Goal: Information Seeking & Learning: Learn about a topic

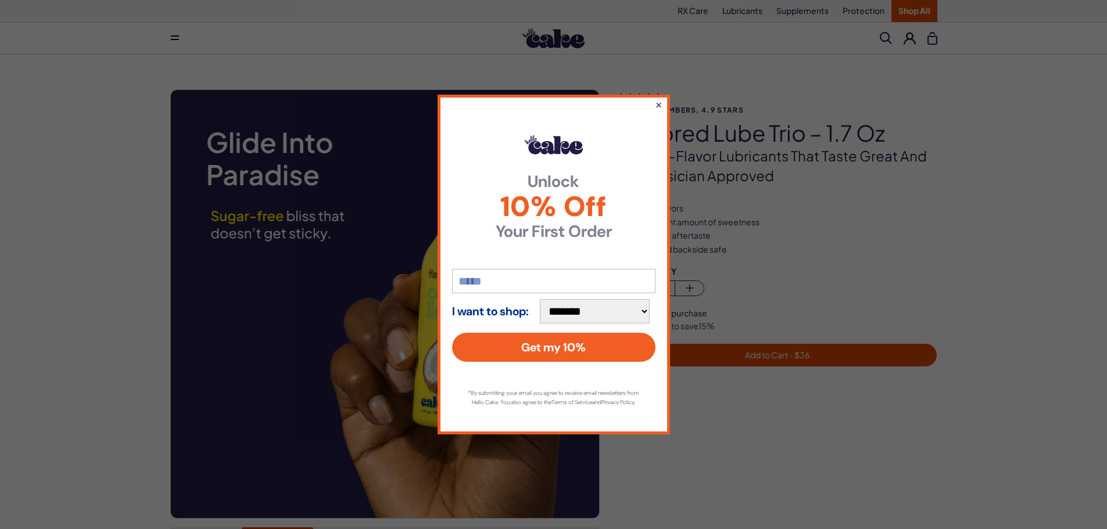
click at [658, 101] on button "×" at bounding box center [658, 105] width 8 height 14
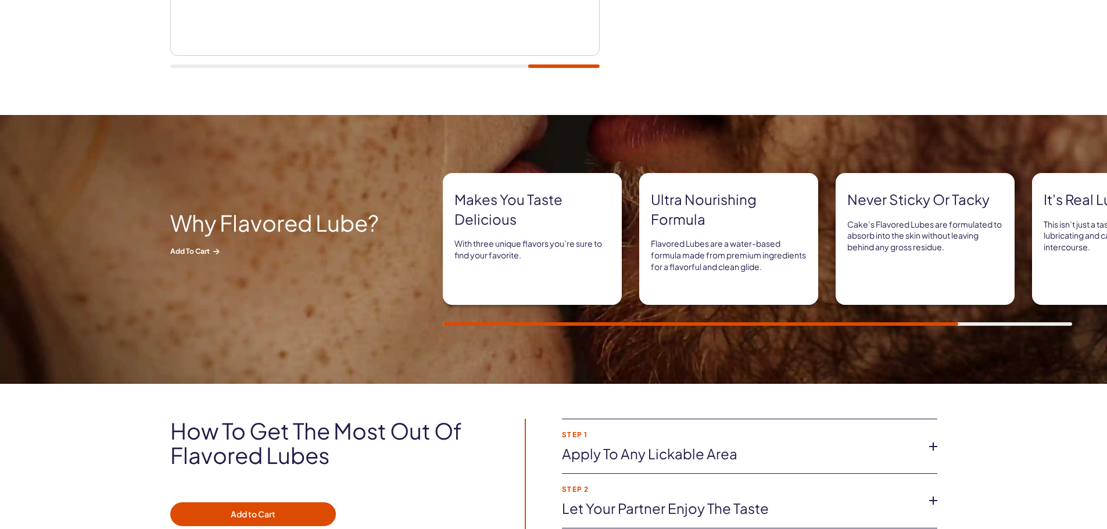
scroll to position [926, 0]
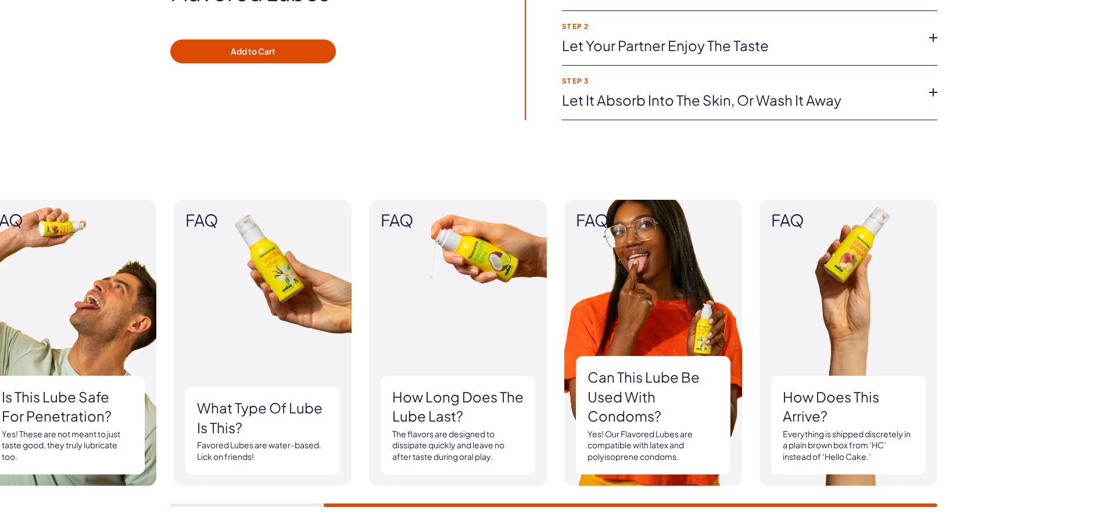
drag, startPoint x: 392, startPoint y: 502, endPoint x: 368, endPoint y: 510, distance: 25.2
click at [368, 510] on div "FAQ Is this lube safe for penetration? Yes! These are not meant to just taste g…" at bounding box center [553, 353] width 1107 height 377
drag, startPoint x: 364, startPoint y: 511, endPoint x: 324, endPoint y: 515, distance: 40.3
click at [324, 515] on div "FAQ Is this lube safe for penetration? Yes! These are not meant to just taste g…" at bounding box center [553, 353] width 1107 height 377
click at [263, 514] on div "FAQ Is this lube safe for penetration? Yes! These are not meant to just taste g…" at bounding box center [553, 353] width 1107 height 377
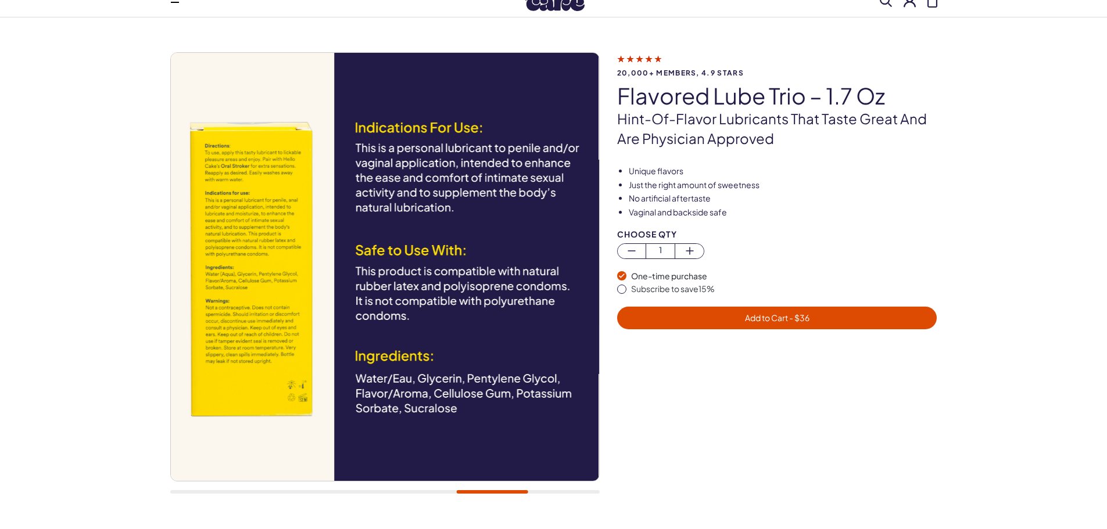
scroll to position [0, 0]
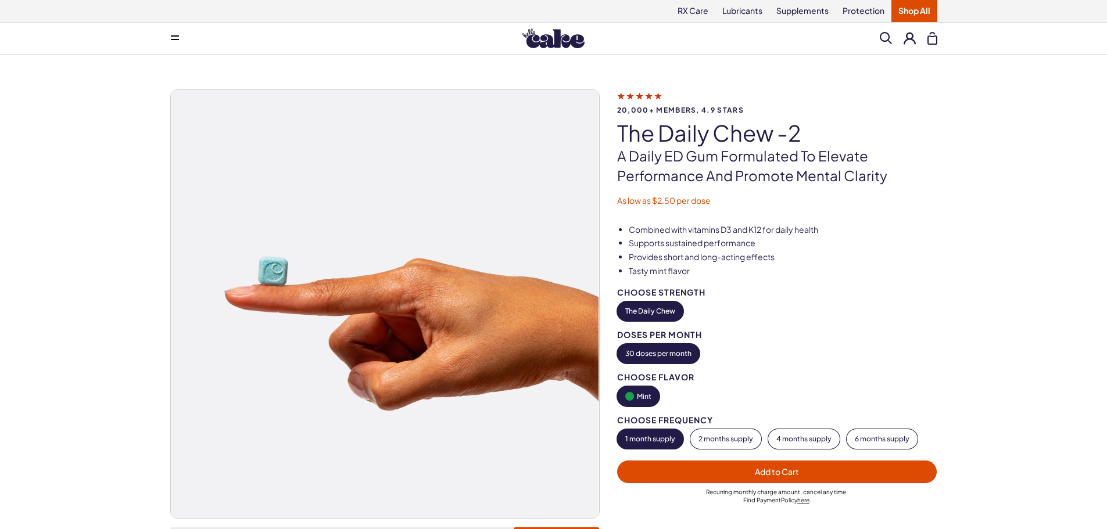
scroll to position [463, 0]
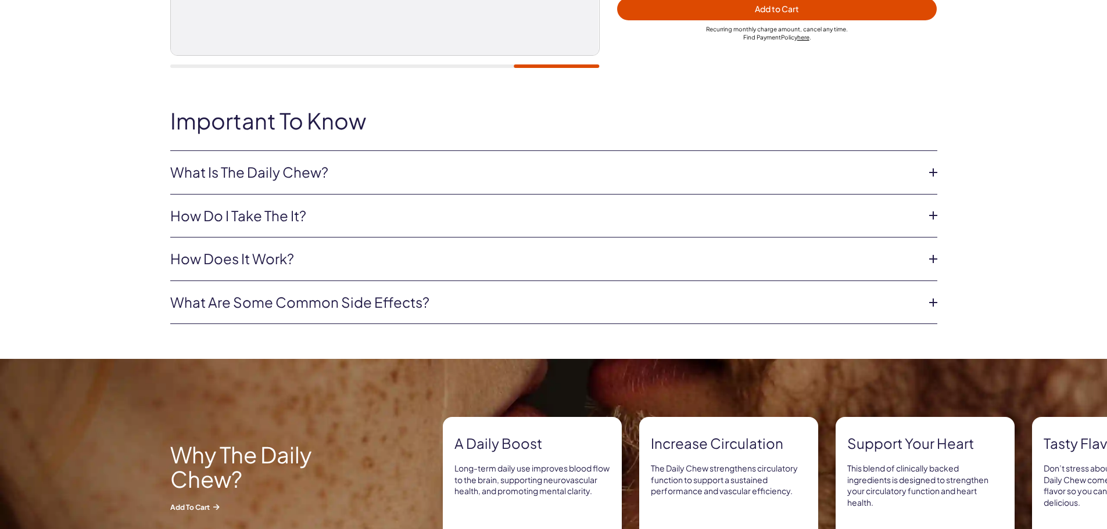
click at [620, 172] on link "What Is The Daily Chew?" at bounding box center [544, 173] width 748 height 20
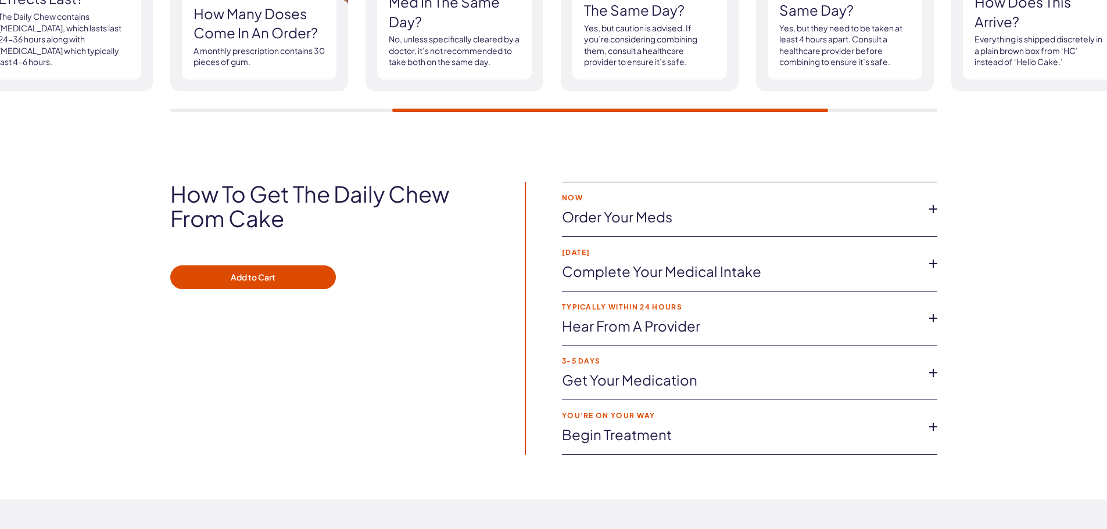
scroll to position [734, 0]
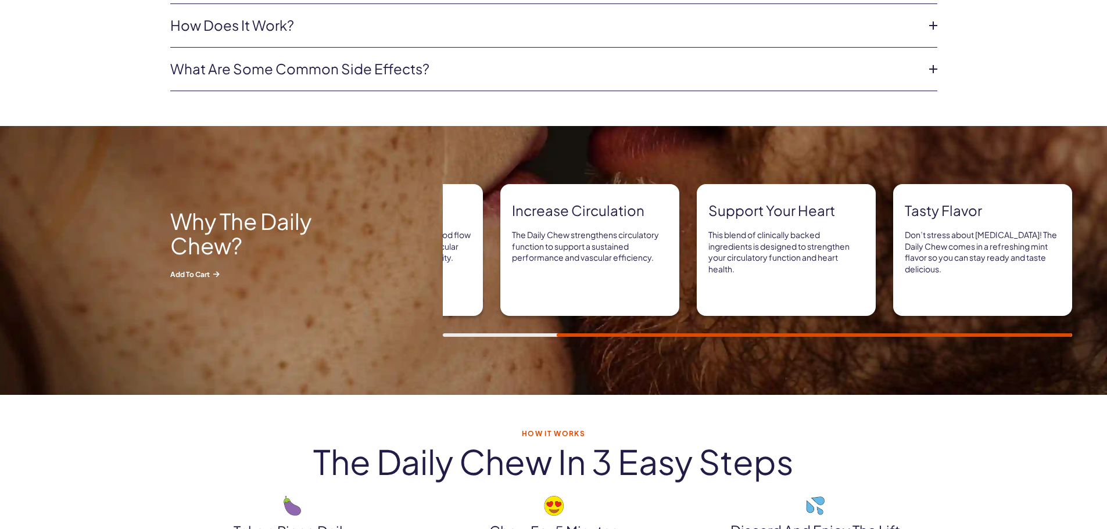
drag, startPoint x: 1095, startPoint y: 66, endPoint x: 1092, endPoint y: 56, distance: 10.5
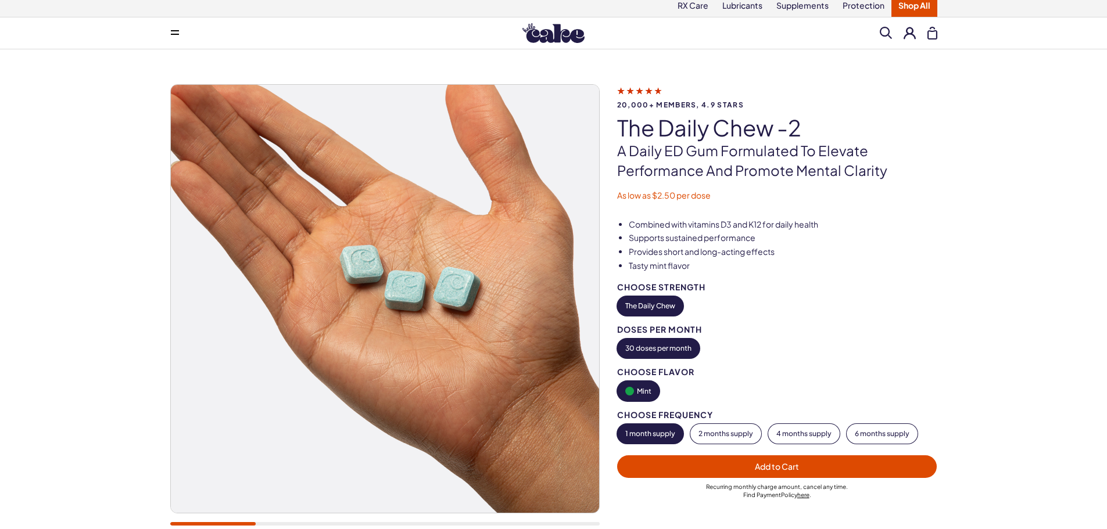
scroll to position [0, 0]
